Goal: Navigation & Orientation: Find specific page/section

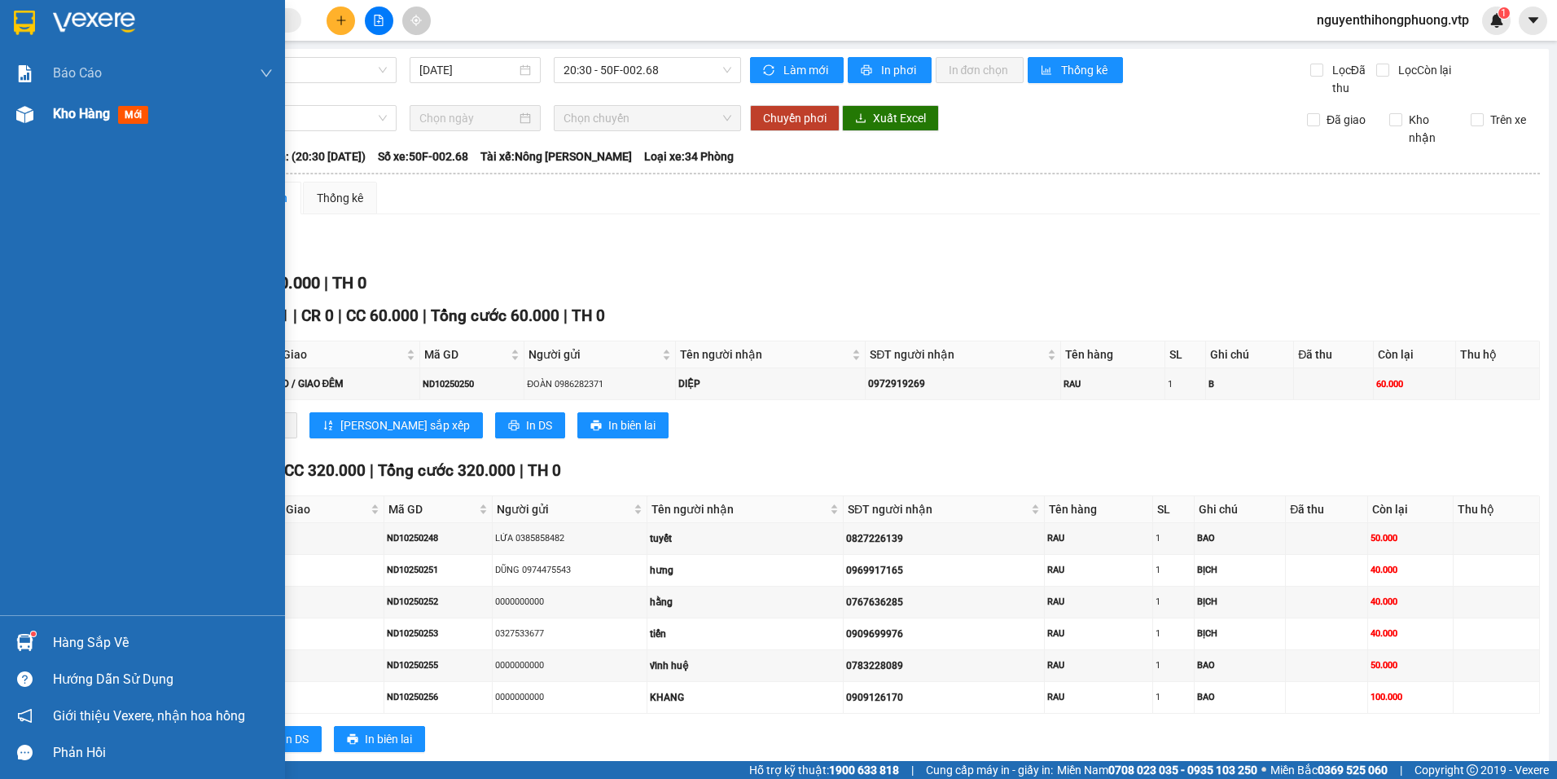
click at [86, 111] on span "Kho hàng" at bounding box center [81, 113] width 57 height 15
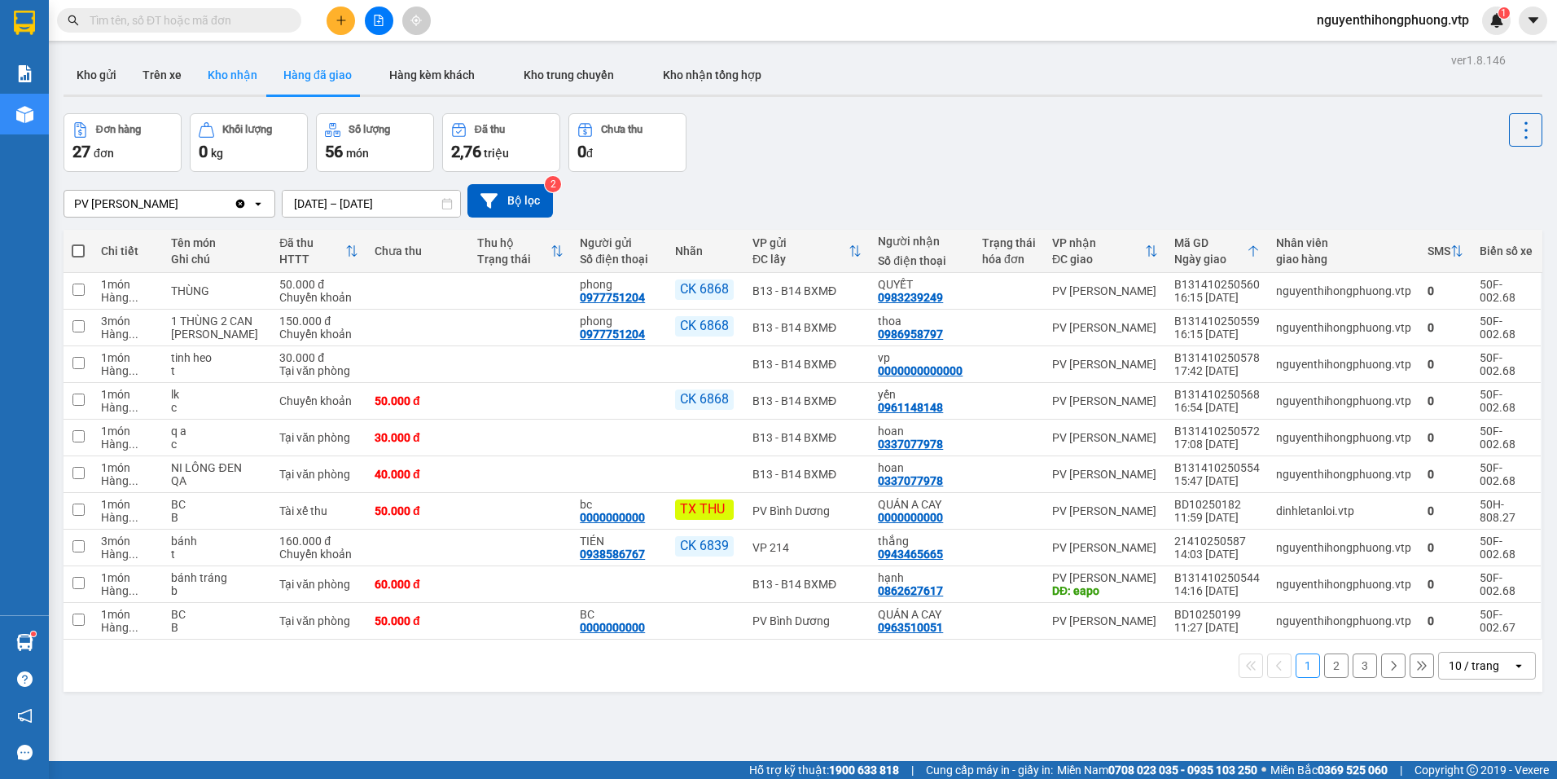
click at [234, 77] on button "Kho nhận" at bounding box center [233, 74] width 76 height 39
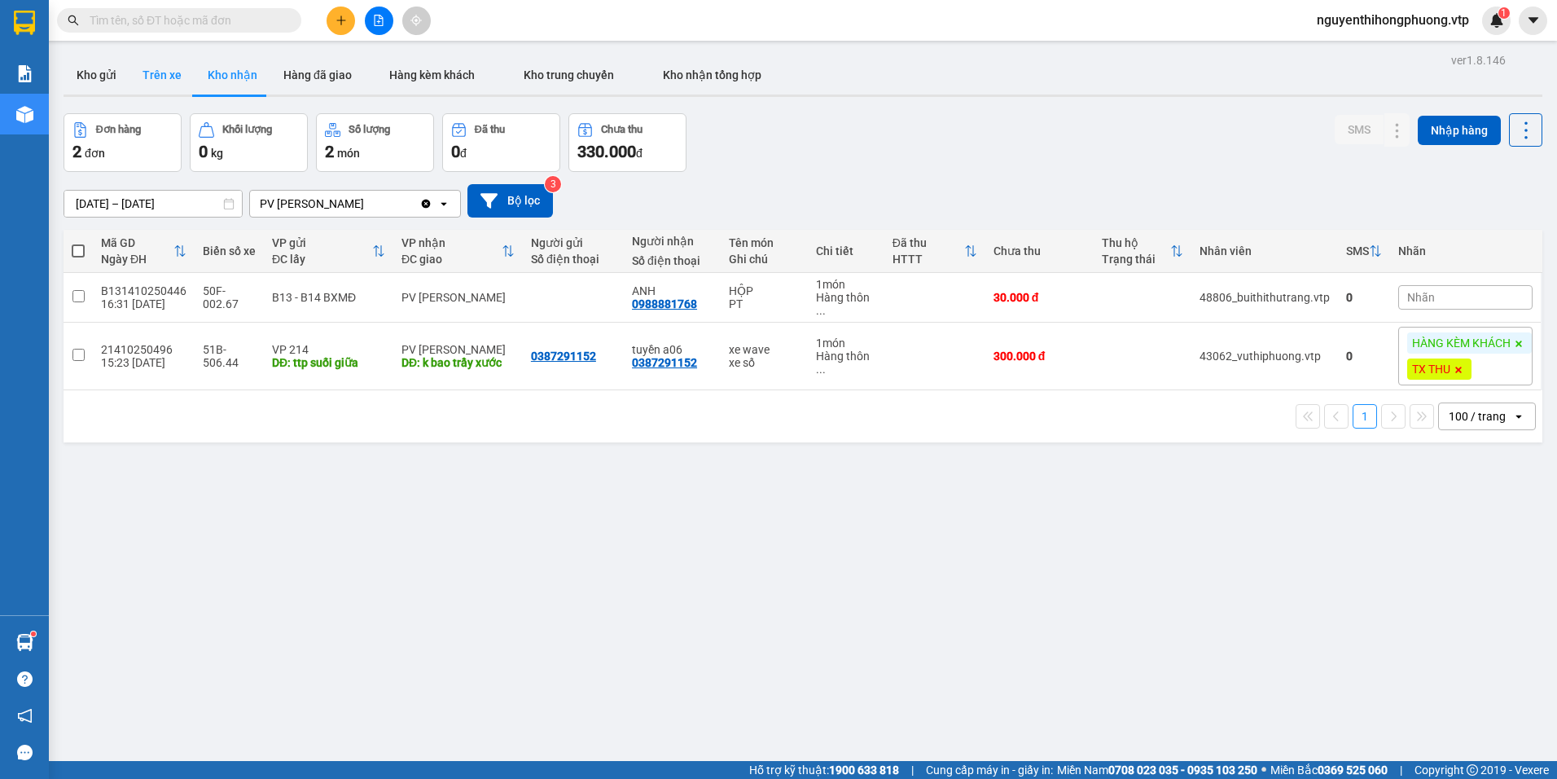
click at [167, 70] on button "Trên xe" at bounding box center [162, 74] width 65 height 39
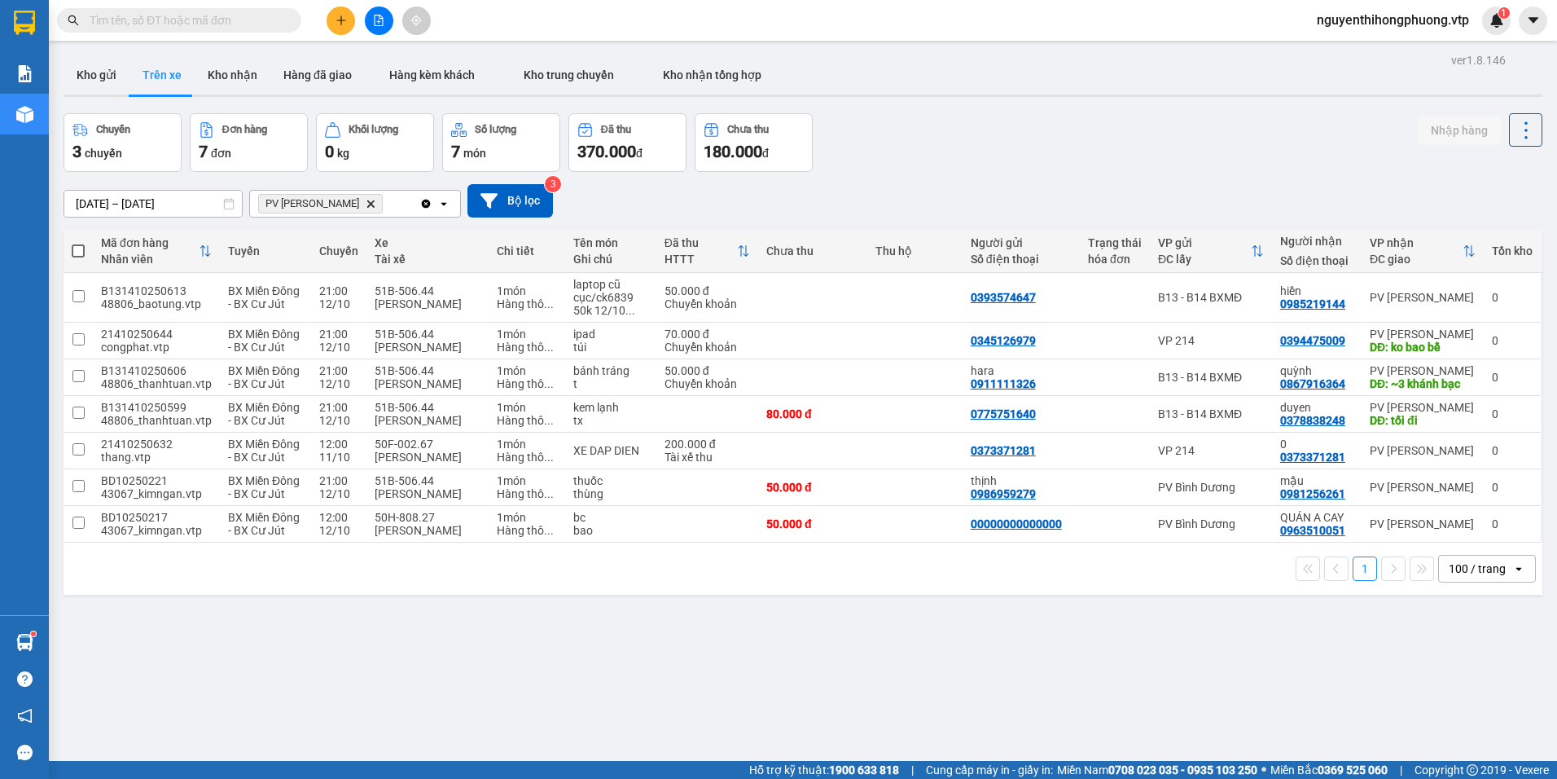
click at [248, 19] on input "text" at bounding box center [186, 20] width 192 height 18
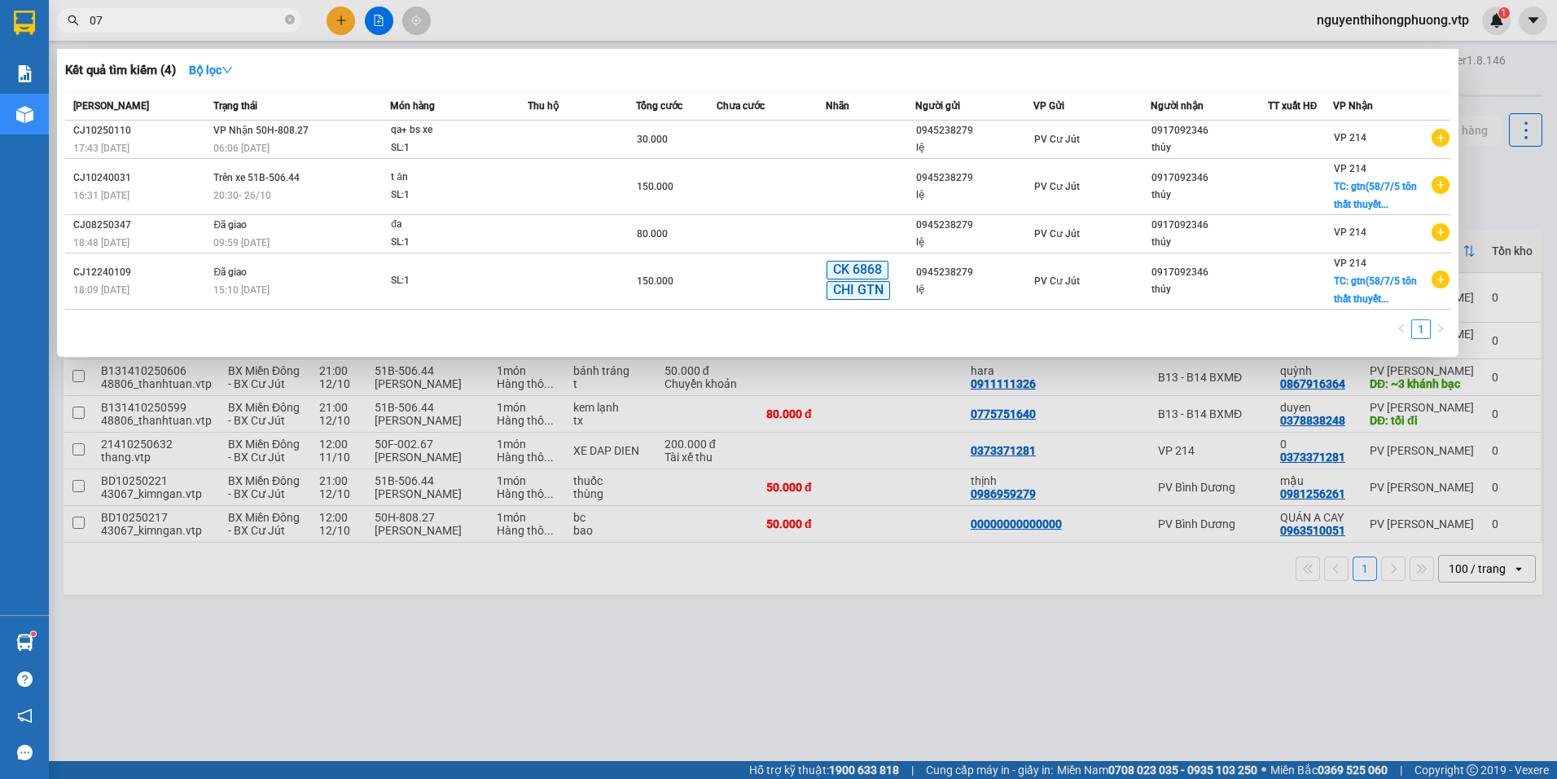
type input "0"
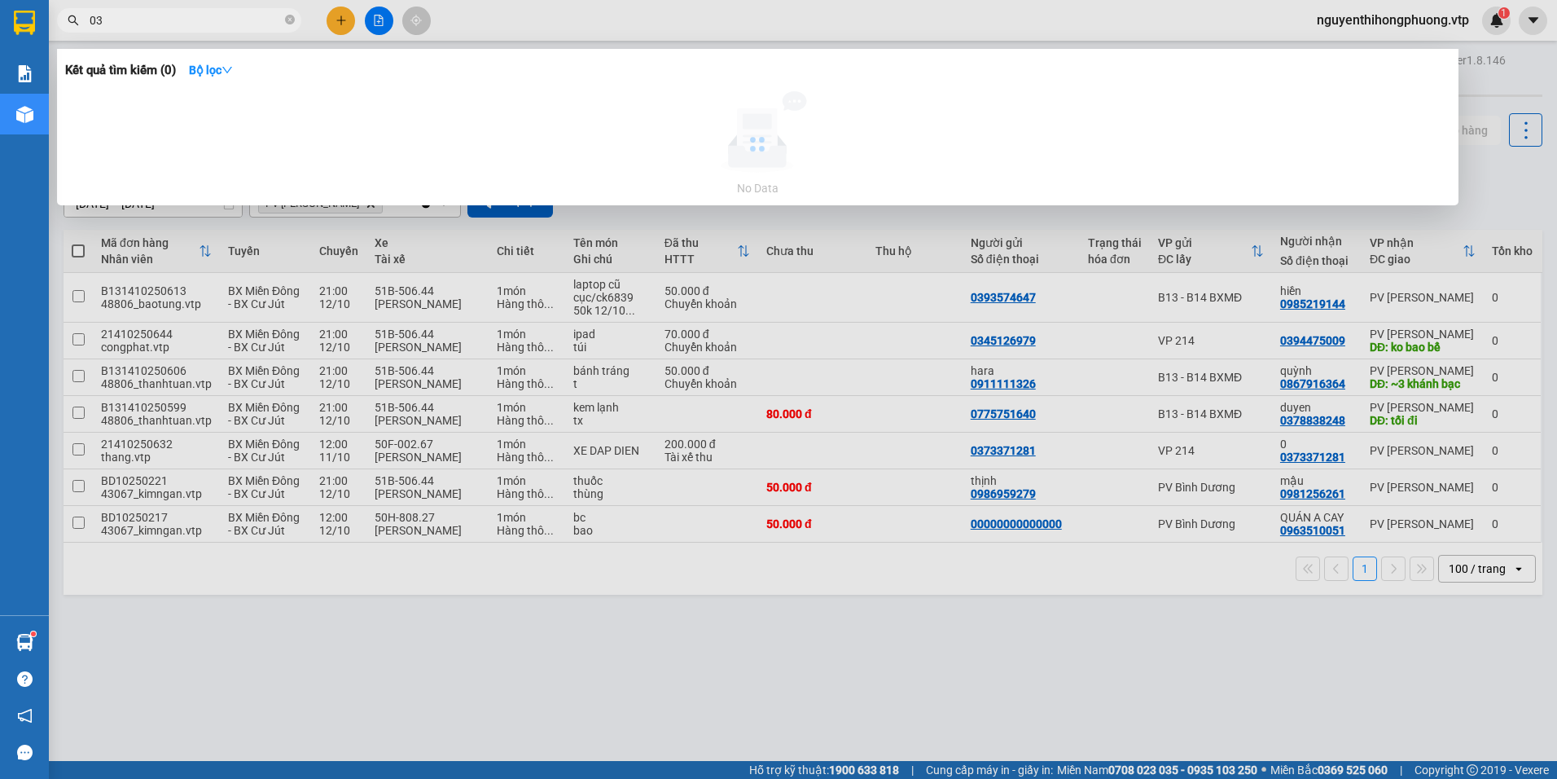
type input "0"
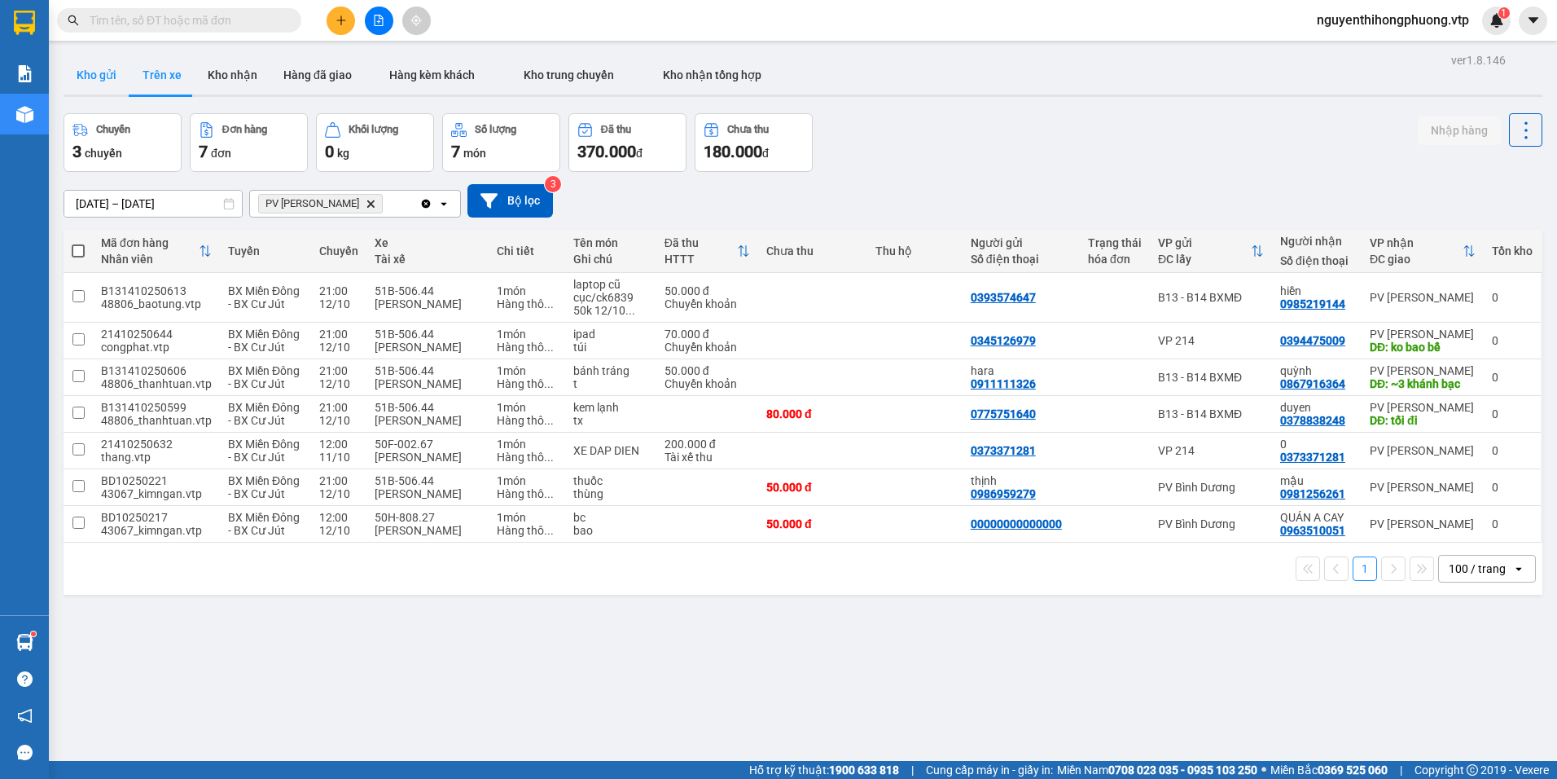
click at [101, 76] on button "Kho gửi" at bounding box center [97, 74] width 66 height 39
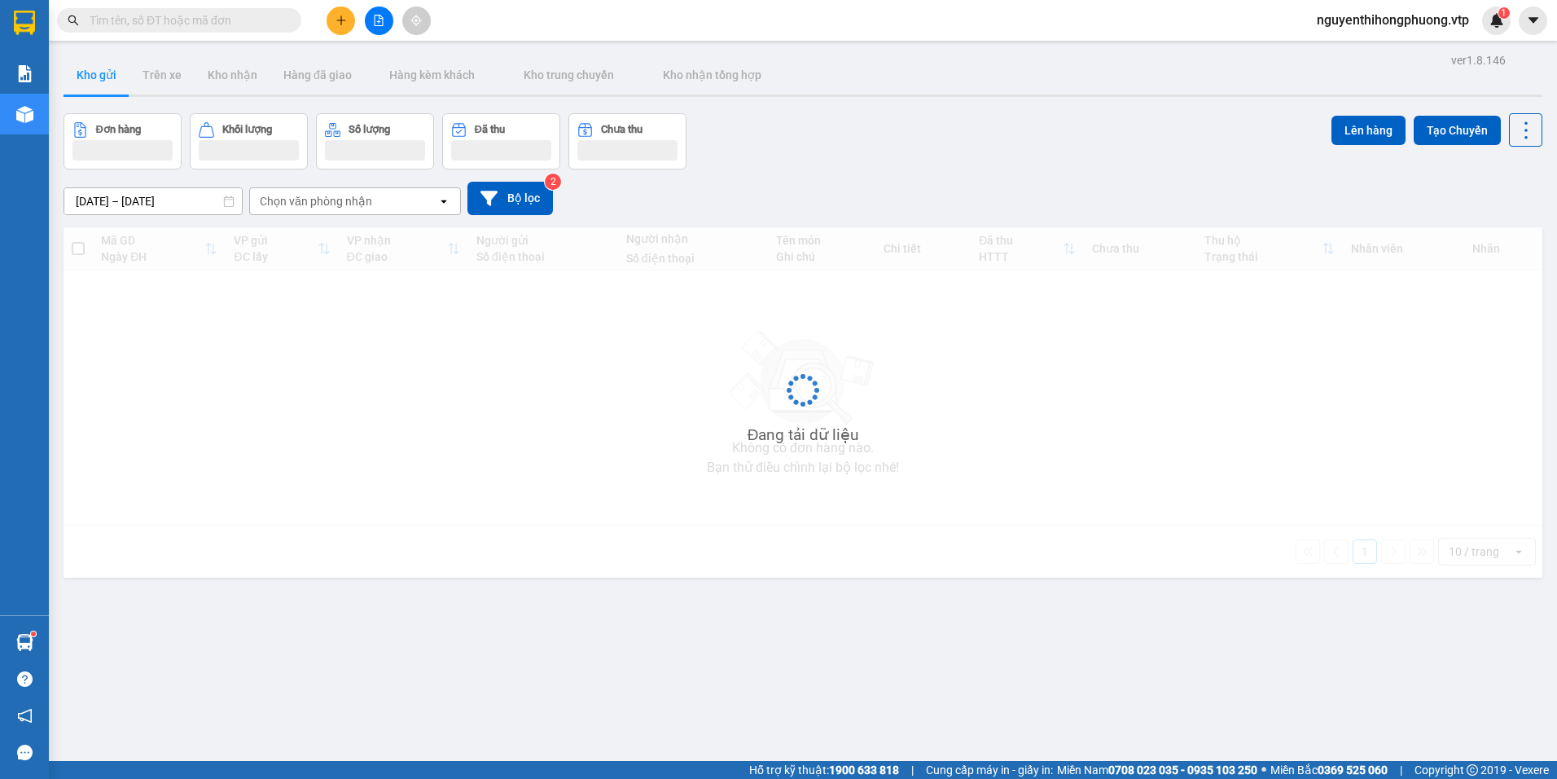
click at [108, 21] on input "text" at bounding box center [186, 20] width 192 height 18
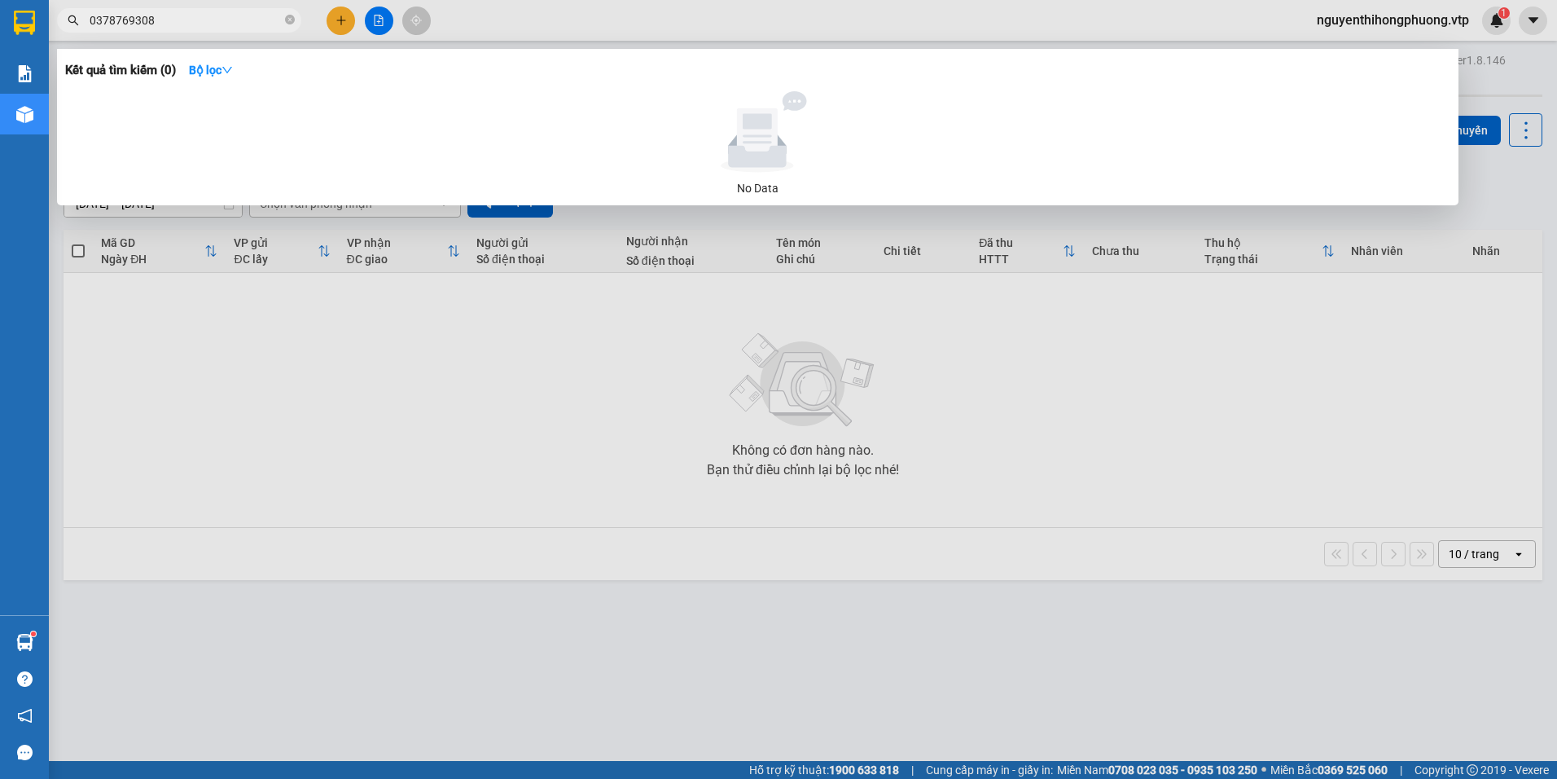
type input "0378769308"
click at [468, 419] on div at bounding box center [778, 389] width 1557 height 779
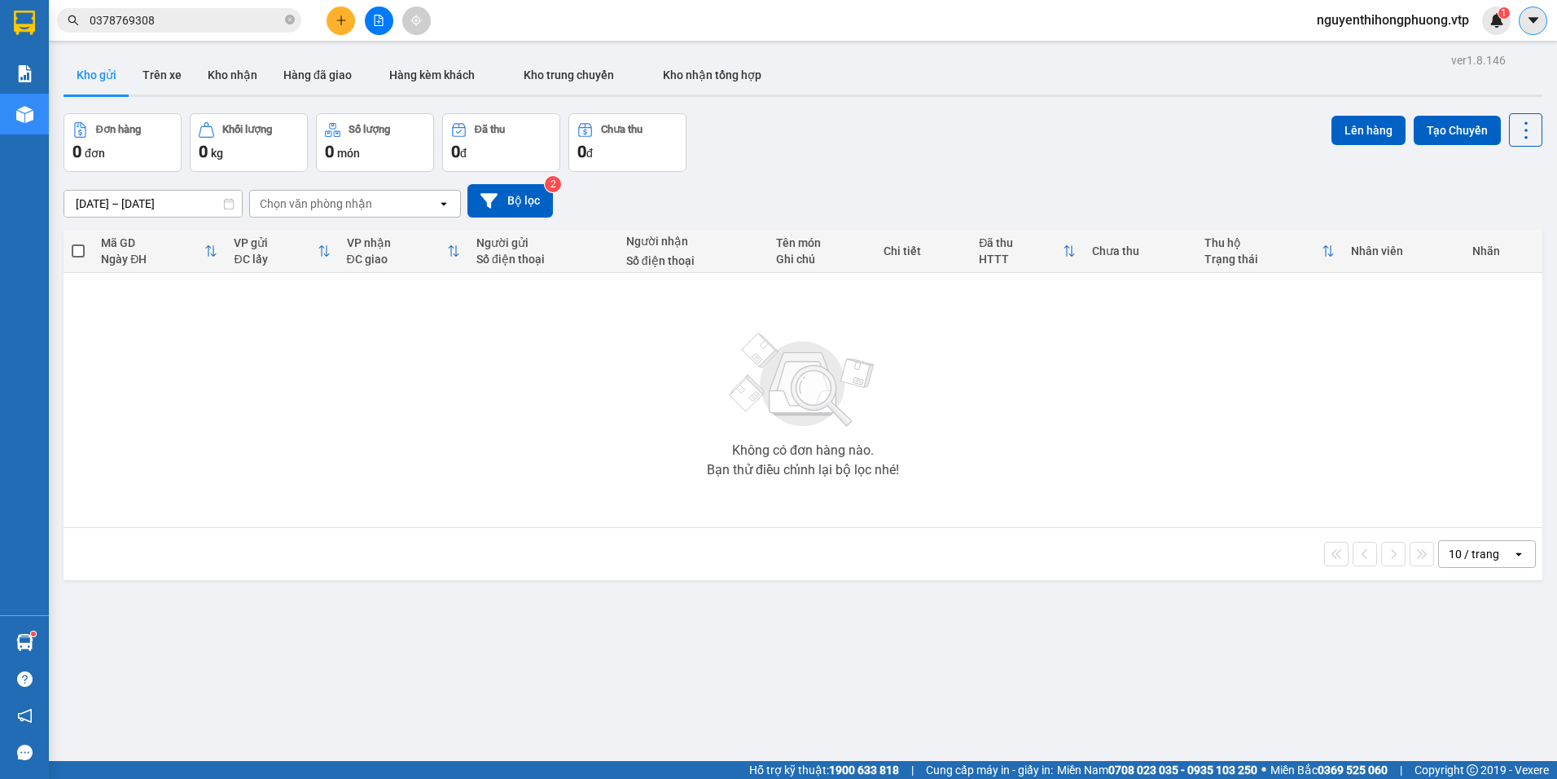
click at [1524, 20] on button at bounding box center [1533, 21] width 29 height 29
click at [1412, 14] on span "nguyenthihongphuong.vtp" at bounding box center [1393, 20] width 178 height 20
click at [1350, 52] on span "Đăng xuất" at bounding box center [1399, 51] width 150 height 18
